Goal: Information Seeking & Learning: Learn about a topic

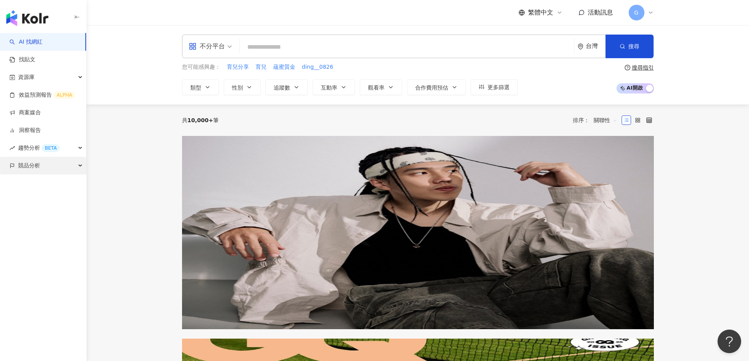
click at [36, 166] on span "競品分析" at bounding box center [29, 166] width 22 height 18
click at [31, 183] on link "品牌帳號分析" at bounding box center [35, 184] width 33 height 8
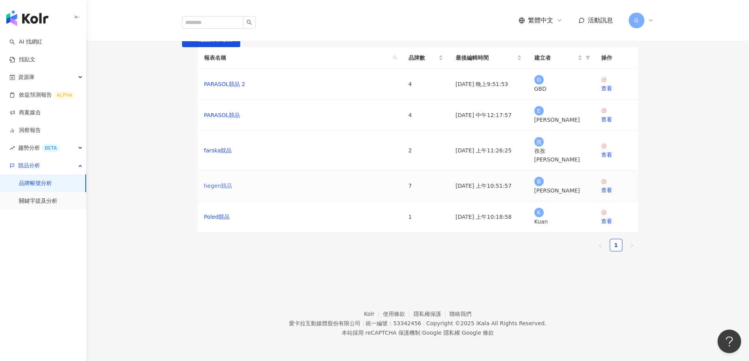
click at [213, 190] on link "hegen競品" at bounding box center [218, 186] width 28 height 9
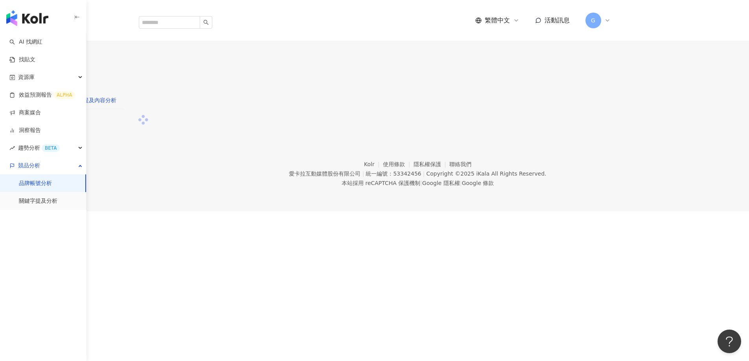
click at [116, 96] on div "提及內容分析" at bounding box center [99, 100] width 33 height 9
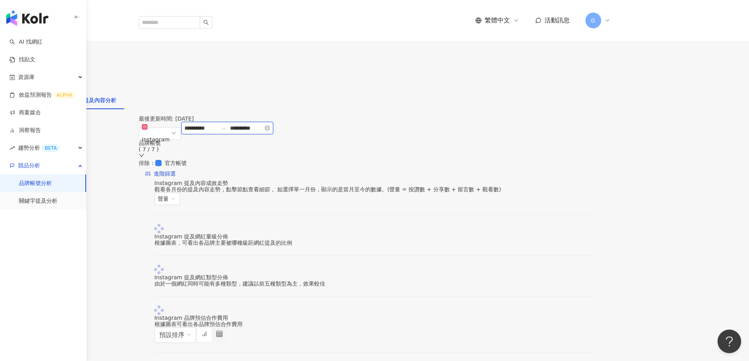
click at [263, 130] on input "**********" at bounding box center [246, 128] width 33 height 9
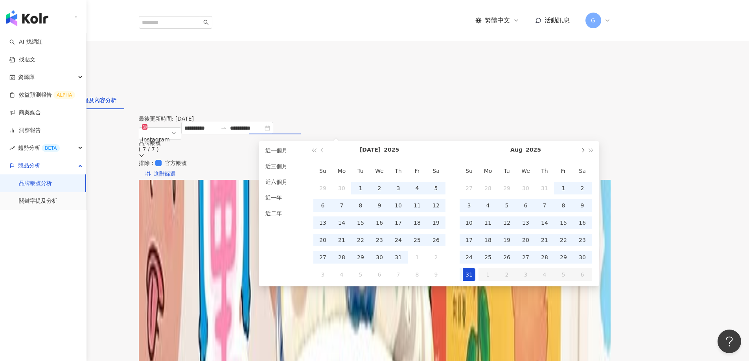
click at [582, 149] on span "button" at bounding box center [582, 150] width 4 height 4
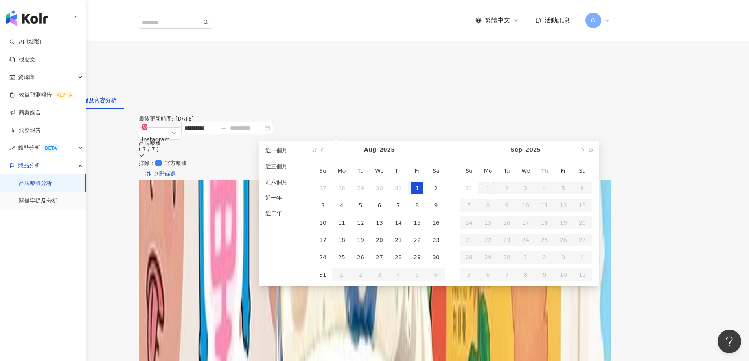
type input "**********"
click at [419, 190] on div "1" at bounding box center [417, 188] width 13 height 13
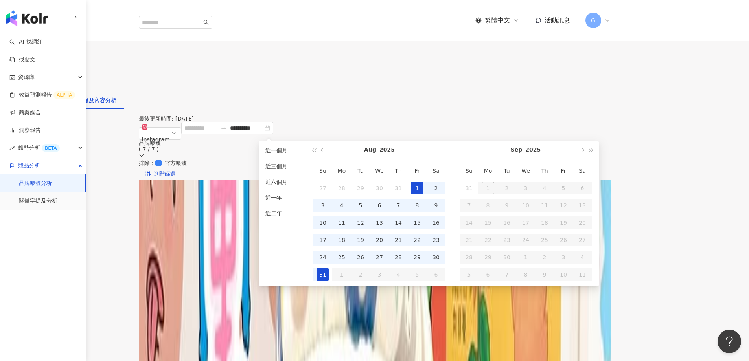
click at [324, 276] on div "31" at bounding box center [323, 275] width 13 height 13
type input "**********"
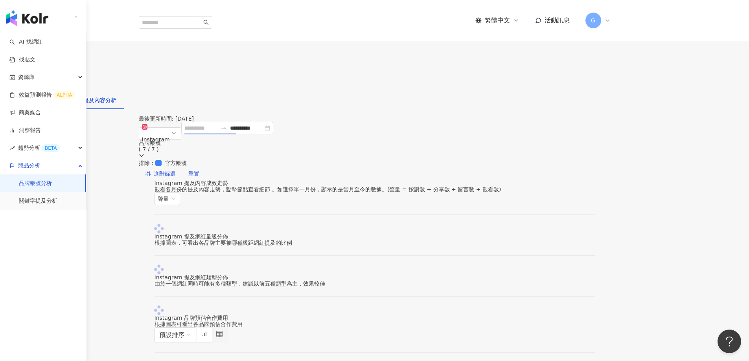
type input "**********"
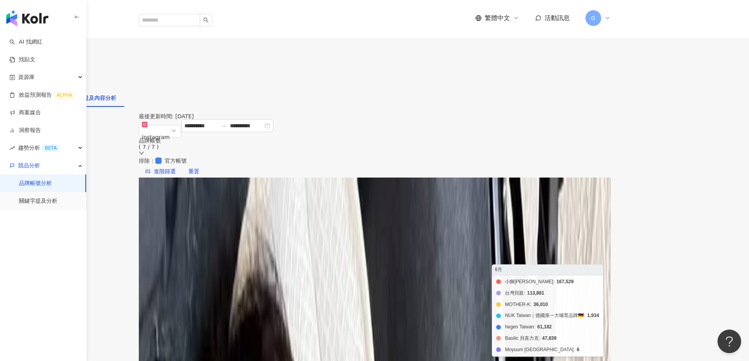
scroll to position [39, 0]
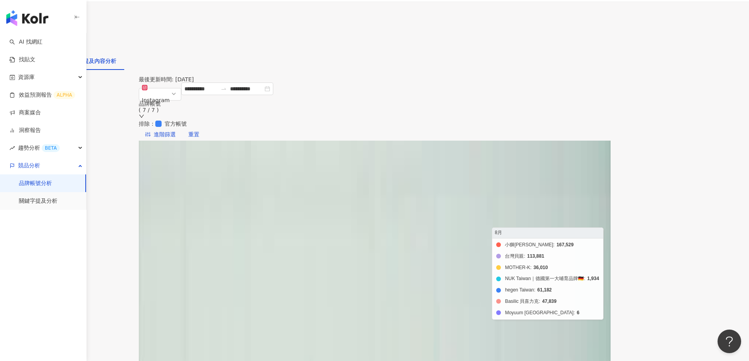
click at [608, 197] on foreignobject "小獅[PERSON_NAME]巴 Simba 台灣貝親 MOTHER-K NUK Taiwan｜德國第一大哺育品牌🇩🇪 hegen Taiwan Basili…" at bounding box center [381, 263] width 453 height 157
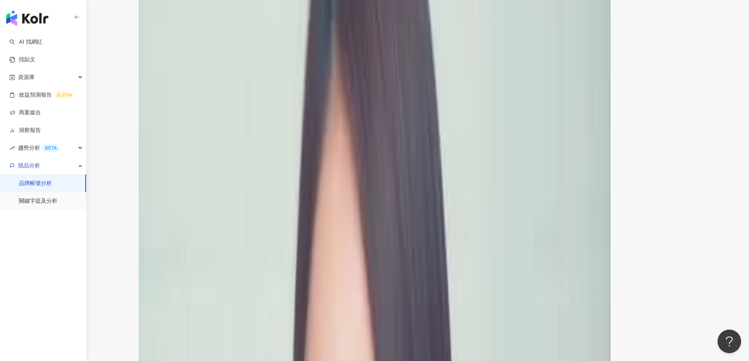
scroll to position [1180, 0]
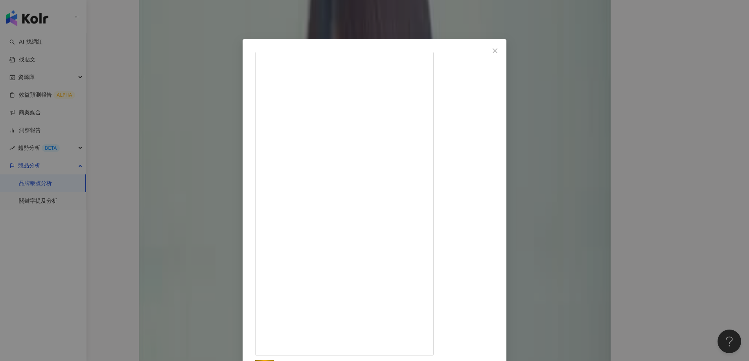
click at [503, 50] on span "Close" at bounding box center [495, 51] width 16 height 6
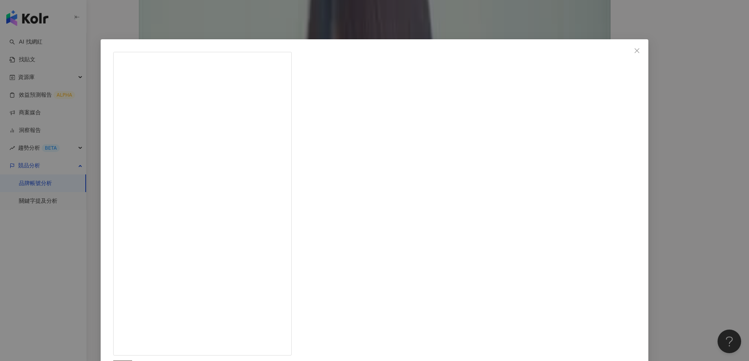
click at [655, 158] on div "小獅[PERSON_NAME]巴 Simba [DATE] 316 7 查看原始貼文" at bounding box center [374, 180] width 749 height 361
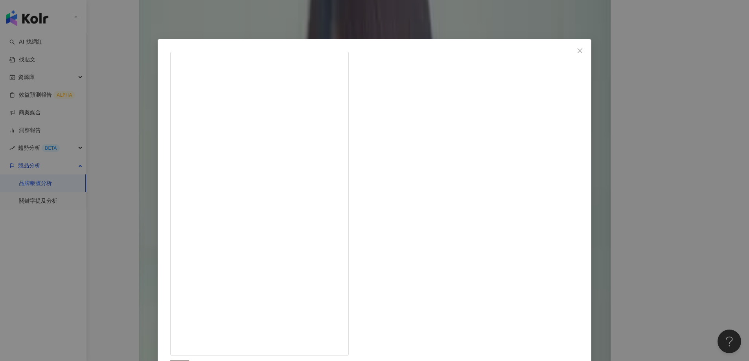
click at [617, 174] on div "小獅[PERSON_NAME]巴 Simba [DATE] 202 20 查看原始貼文" at bounding box center [374, 180] width 749 height 361
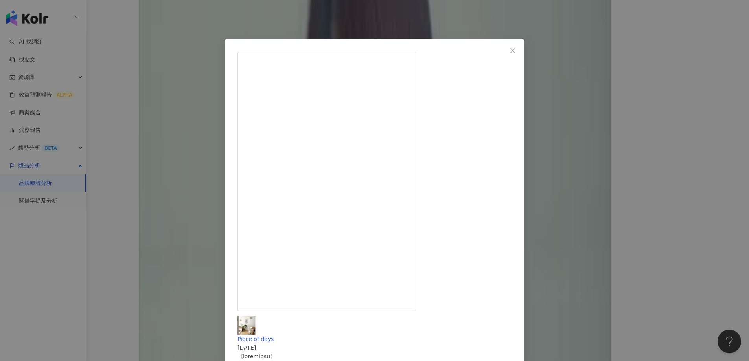
scroll to position [708, 0]
click at [516, 48] on icon "close" at bounding box center [513, 51] width 6 height 6
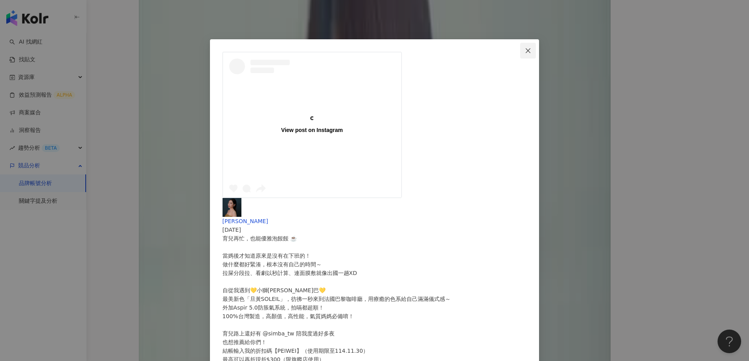
click at [531, 52] on icon "close" at bounding box center [528, 51] width 6 height 6
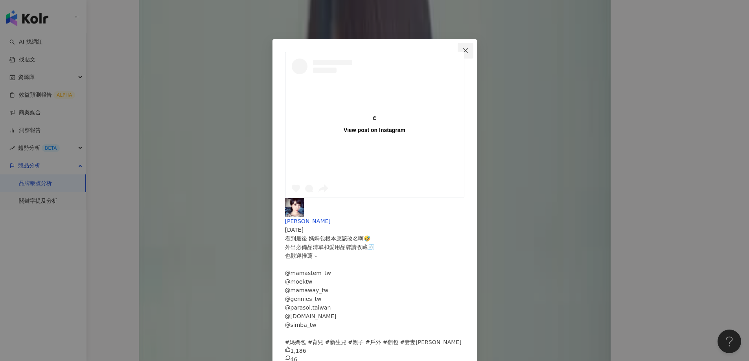
click at [469, 49] on icon "close" at bounding box center [465, 51] width 6 height 6
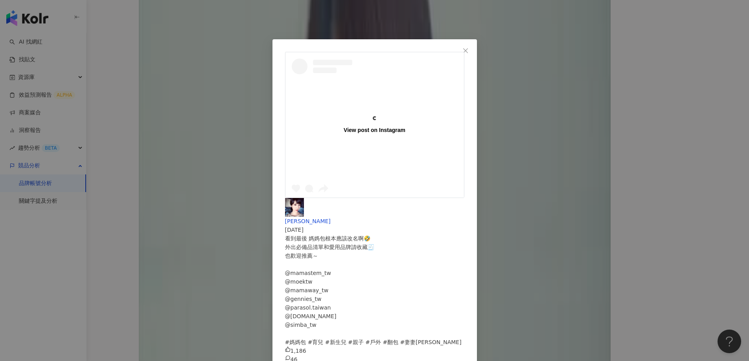
scroll to position [42, 0]
click at [473, 47] on button "Close" at bounding box center [466, 51] width 16 height 16
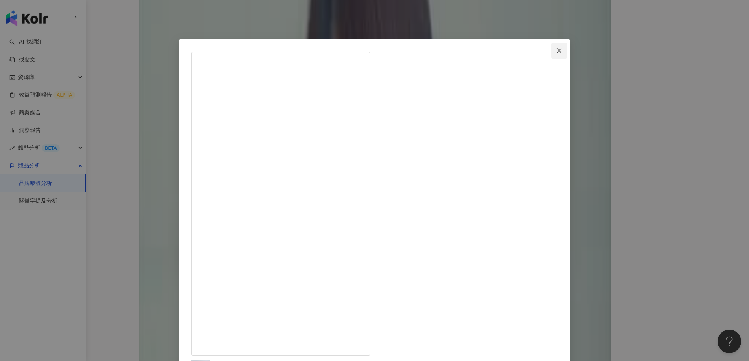
click at [557, 51] on icon "close" at bounding box center [559, 50] width 5 height 5
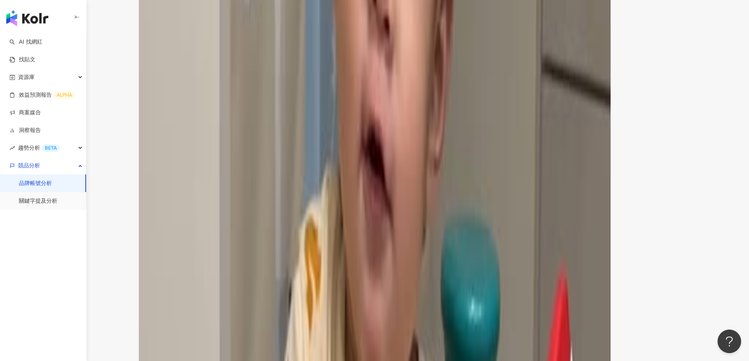
drag, startPoint x: 353, startPoint y: 175, endPoint x: 386, endPoint y: 176, distance: 33.1
drag, startPoint x: 384, startPoint y: 175, endPoint x: 365, endPoint y: 174, distance: 18.9
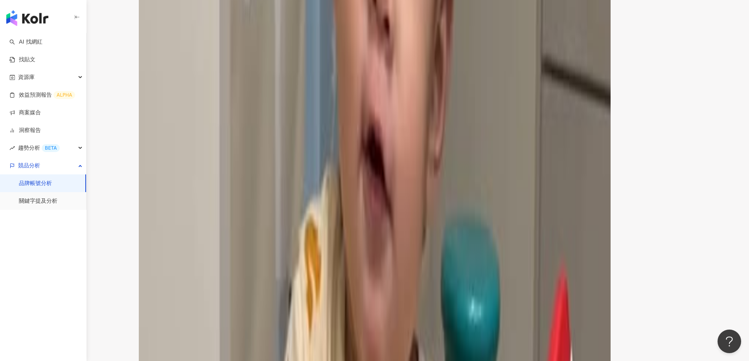
copy div "5.9萬"
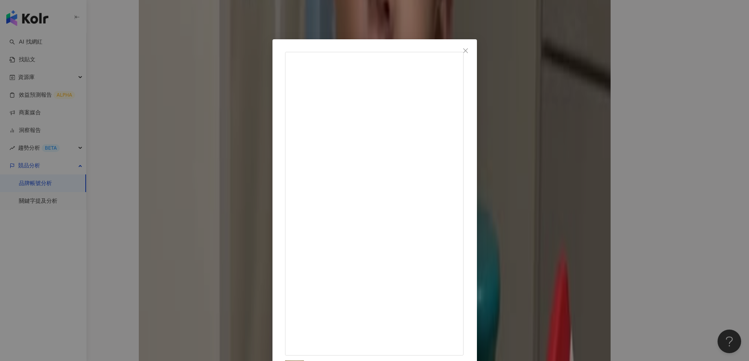
scroll to position [1455, 0]
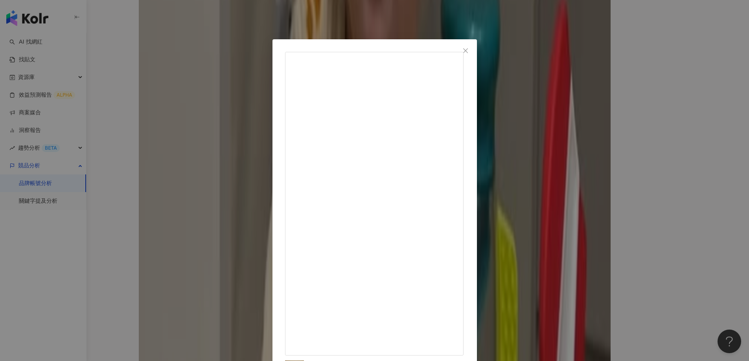
click at [468, 51] on icon "close" at bounding box center [465, 50] width 5 height 5
